Goal: Information Seeking & Learning: Learn about a topic

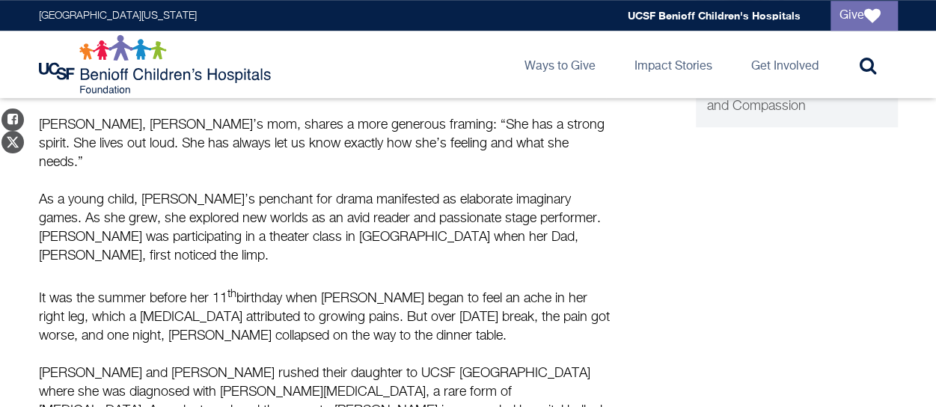
scroll to position [563, 0]
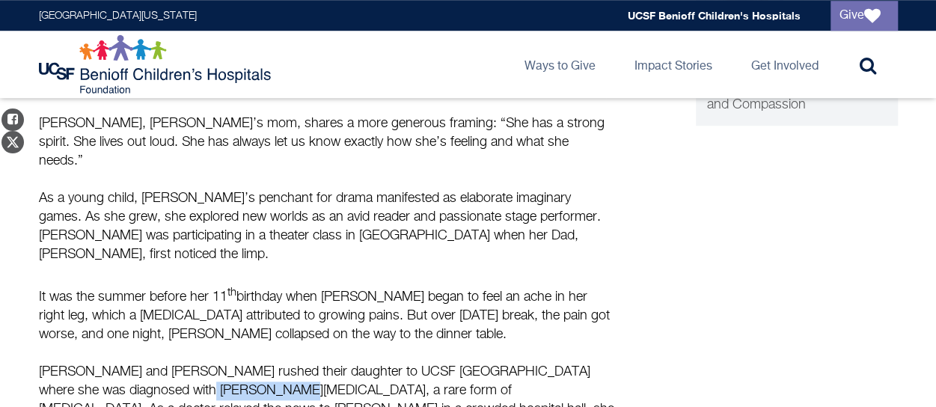
drag, startPoint x: 222, startPoint y: 324, endPoint x: 132, endPoint y: 317, distance: 89.4
click at [132, 363] on p "Josh and Liz rushed their daughter to UCSF Benioff Children’s Hospital Oakland …" at bounding box center [327, 400] width 576 height 75
copy p "Ewing Sarcoma"
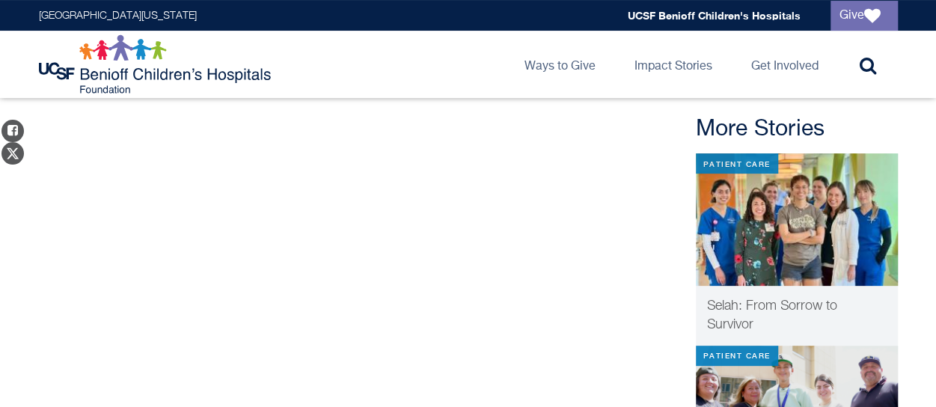
scroll to position [0, 0]
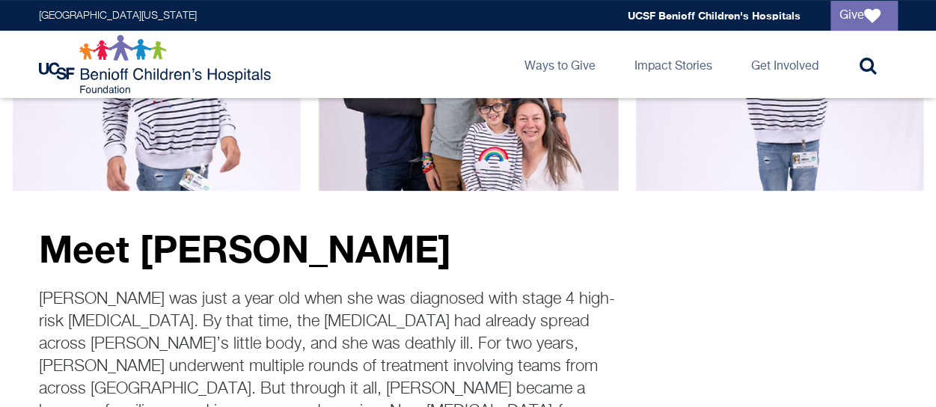
scroll to position [175, 0]
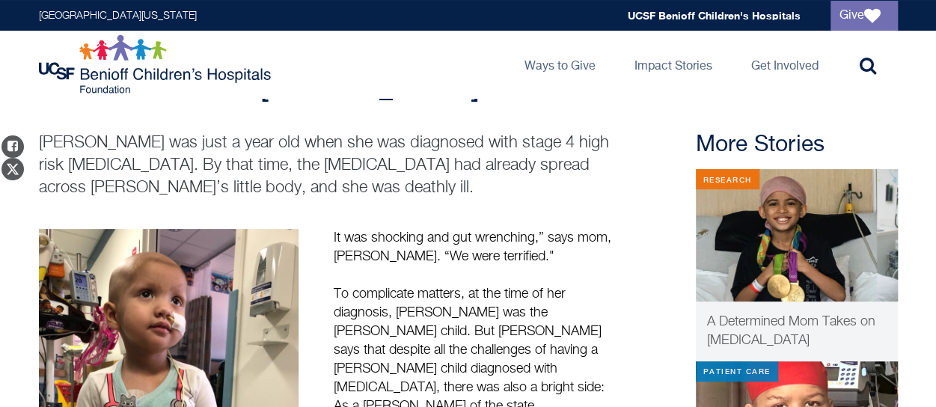
scroll to position [85, 0]
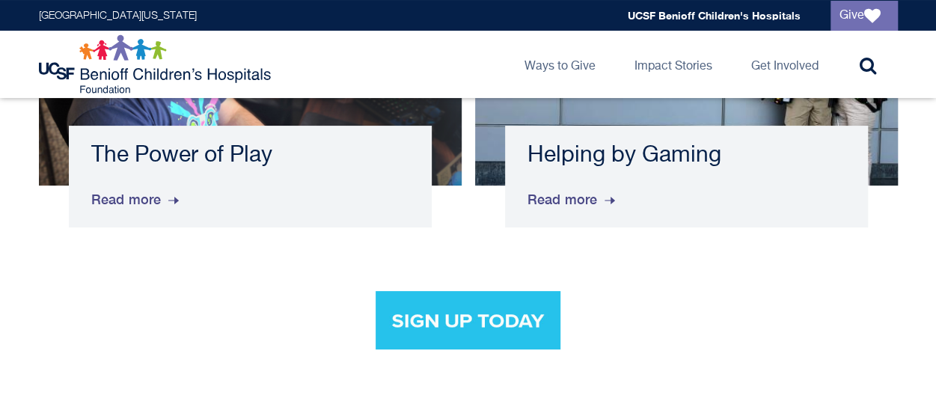
scroll to position [2882, 0]
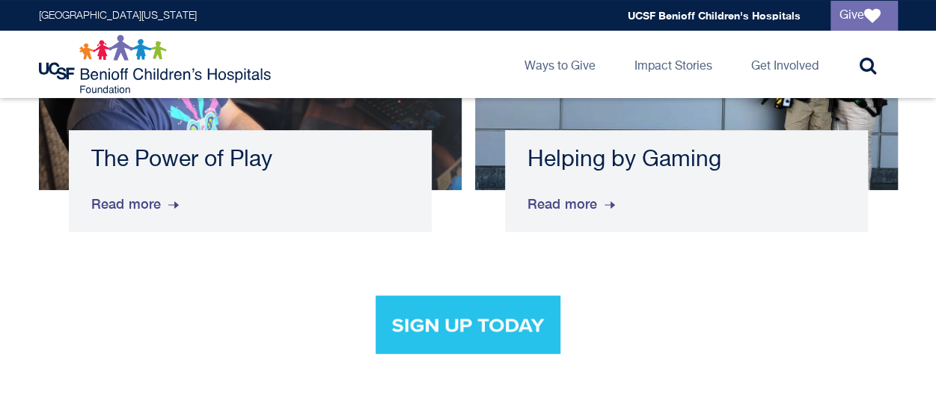
click at [488, 296] on img at bounding box center [468, 325] width 185 height 58
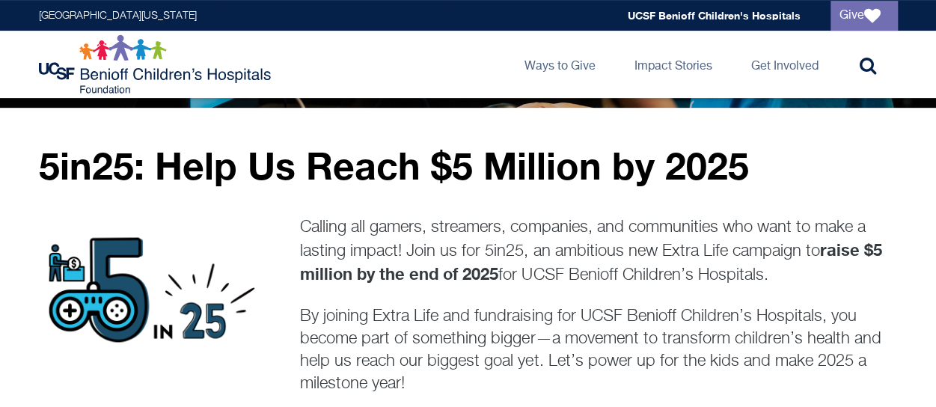
scroll to position [262, 0]
